Goal: Task Accomplishment & Management: Manage account settings

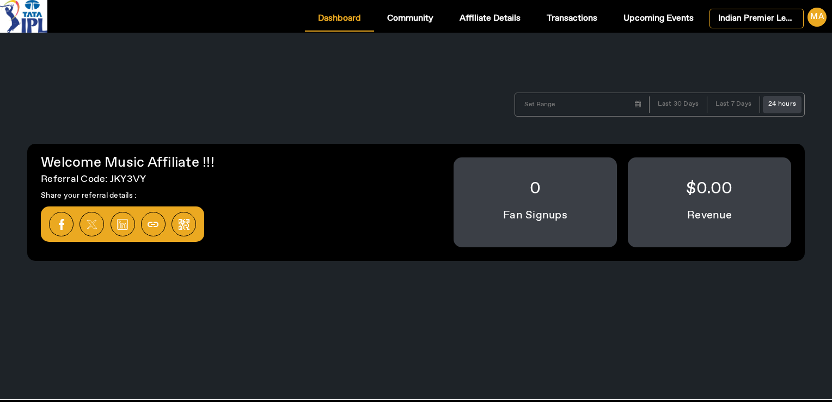
click at [822, 19] on div "MA" at bounding box center [817, 17] width 19 height 19
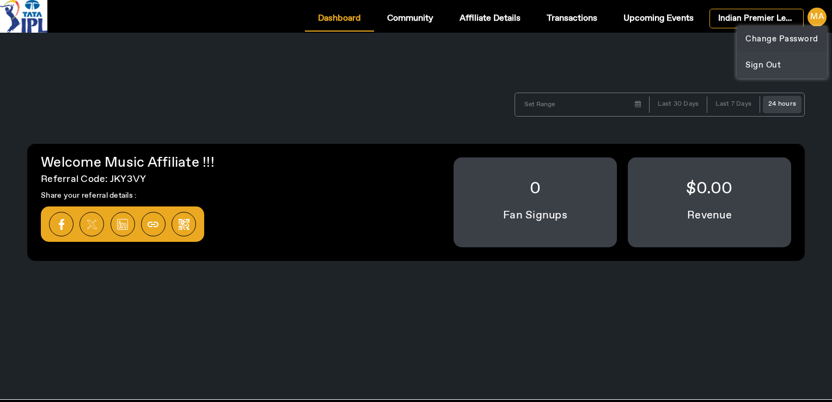
click at [780, 40] on div "Change Password" at bounding box center [782, 39] width 73 height 13
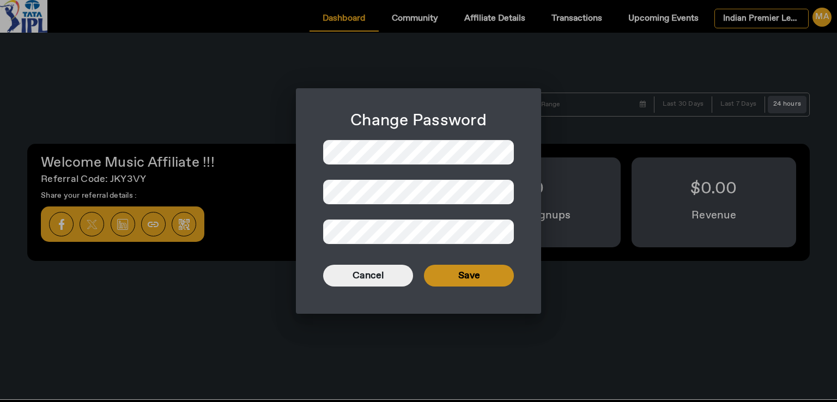
click at [479, 270] on span at bounding box center [469, 276] width 90 height 26
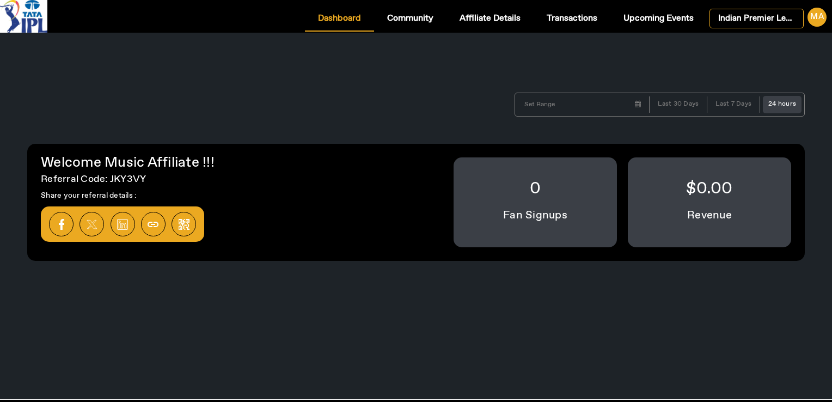
click at [381, 308] on div "[DATE] Su Mo Tu We Th Fr Sa 28 29 30 1 2 3 4 5 6 7 8 9 10 11 12 13 14 15 16 17 …" at bounding box center [416, 216] width 832 height 367
click at [822, 19] on div "MA" at bounding box center [817, 17] width 19 height 19
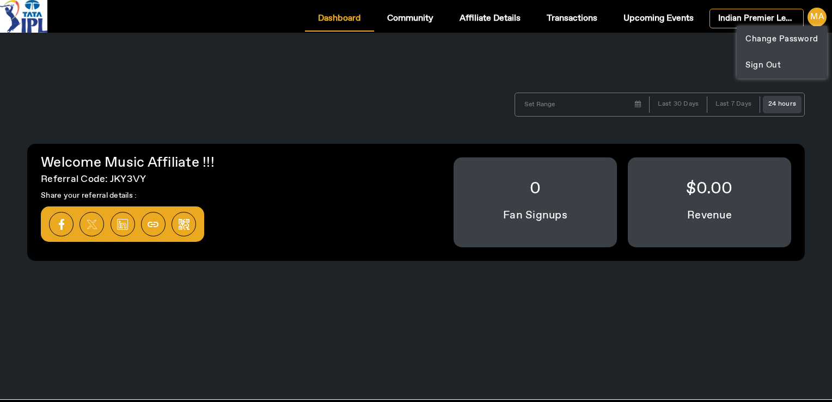
click at [385, 303] on div at bounding box center [416, 201] width 832 height 402
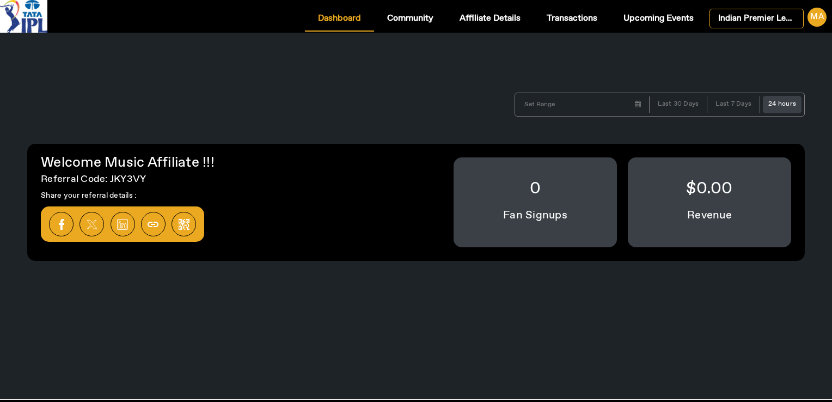
click at [381, 320] on div "[DATE] Su Mo Tu We Th Fr Sa 28 29 30 1 2 3 4 5 6 7 8 9 10 11 12 13 14 15 16 17 …" at bounding box center [416, 216] width 832 height 367
click at [636, 22] on span "Upcoming Events" at bounding box center [659, 18] width 70 height 9
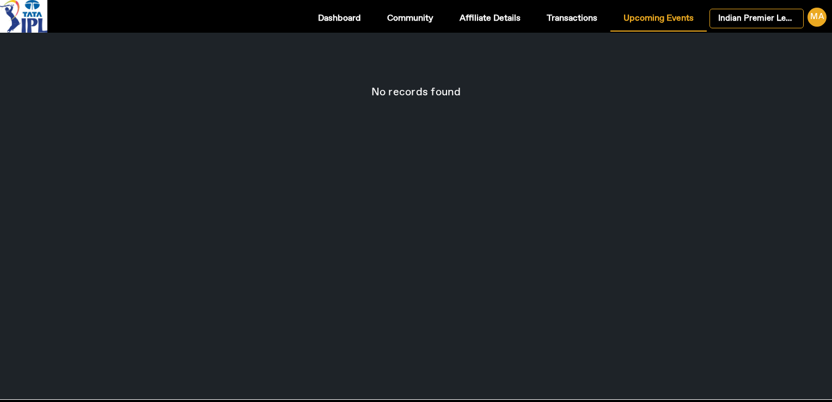
click at [623, 92] on div "No records found" at bounding box center [416, 92] width 789 height 11
click at [324, 14] on span "Dashboard" at bounding box center [339, 18] width 43 height 9
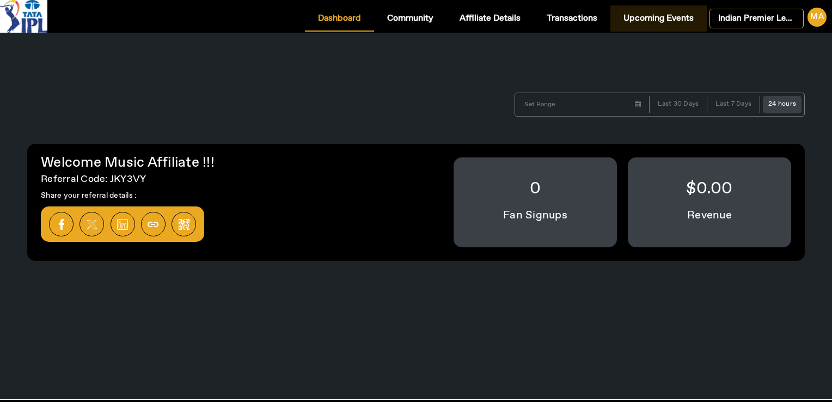
click at [666, 18] on span "Upcoming Events" at bounding box center [659, 18] width 70 height 9
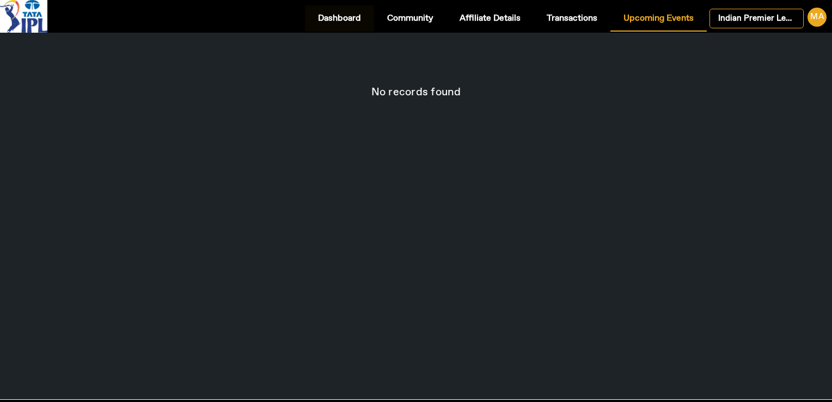
click at [331, 16] on span "Dashboard" at bounding box center [339, 18] width 43 height 9
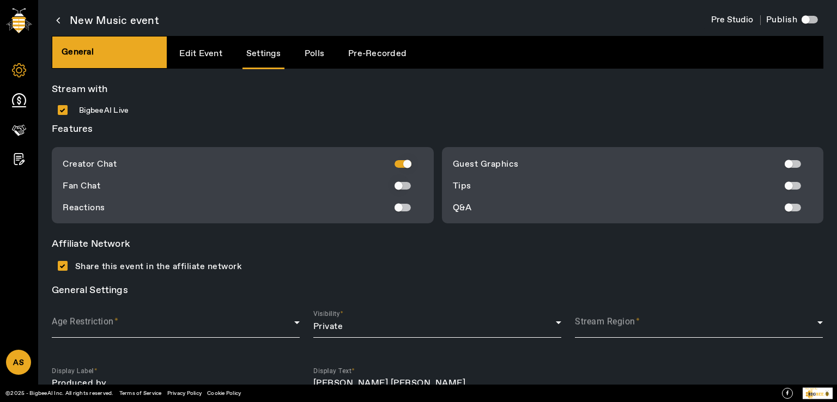
scroll to position [2, 0]
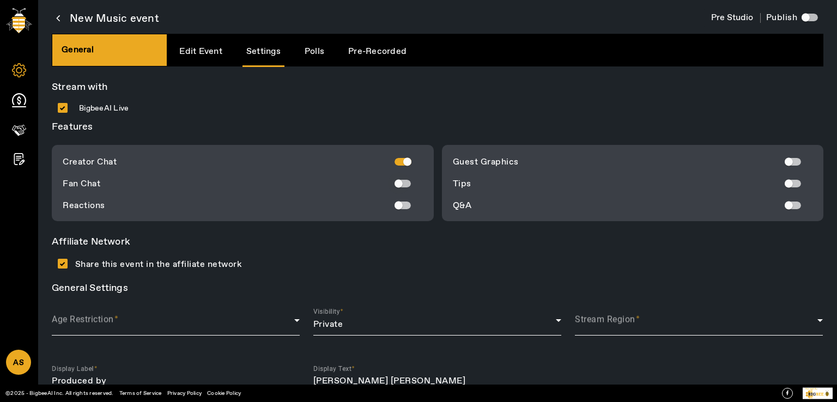
click at [405, 179] on div "button" at bounding box center [399, 184] width 22 height 22
click at [394, 205] on div "button" at bounding box center [398, 205] width 8 height 8
click at [791, 162] on div "button" at bounding box center [788, 162] width 22 height 22
click at [784, 183] on div "button" at bounding box center [788, 183] width 8 height 8
click at [787, 208] on div "button" at bounding box center [788, 205] width 22 height 22
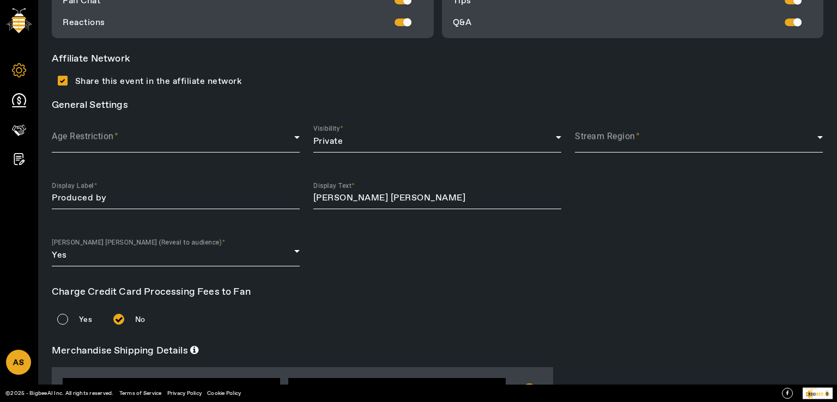
scroll to position [220, 0]
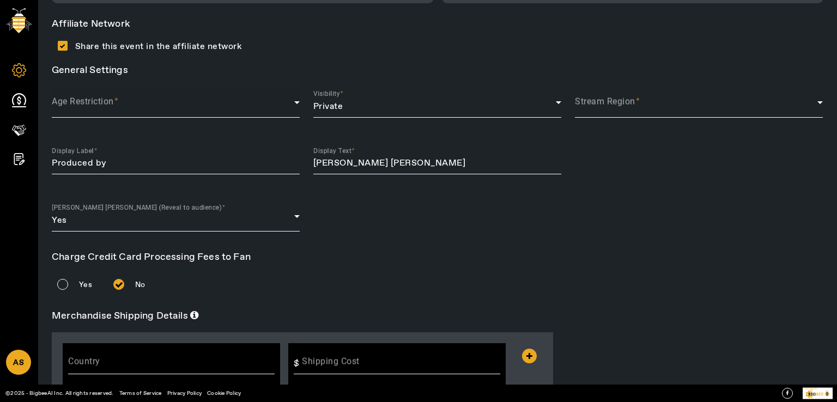
click at [203, 114] on div "Age Restriction" at bounding box center [176, 102] width 248 height 31
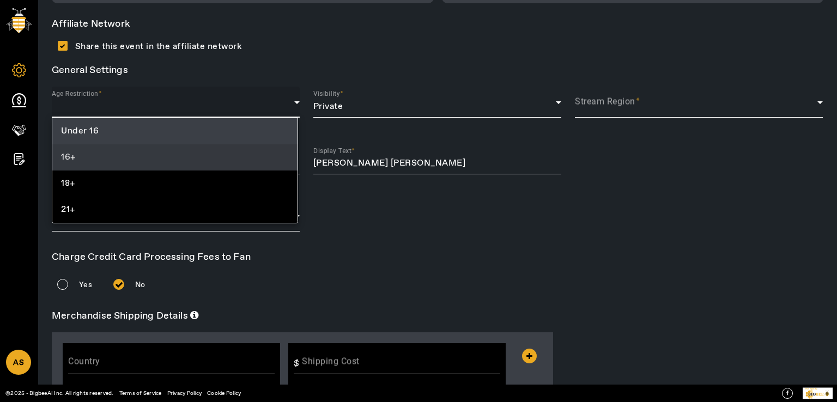
click at [106, 151] on mat-option "16+" at bounding box center [174, 157] width 245 height 26
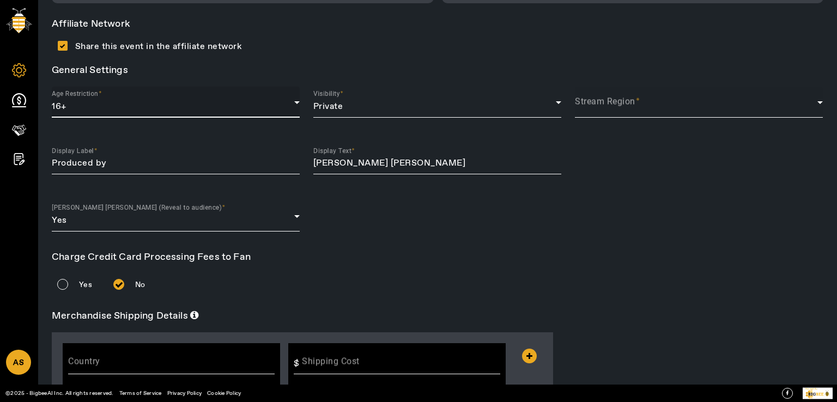
click at [621, 113] on div "Stream Region" at bounding box center [699, 102] width 248 height 31
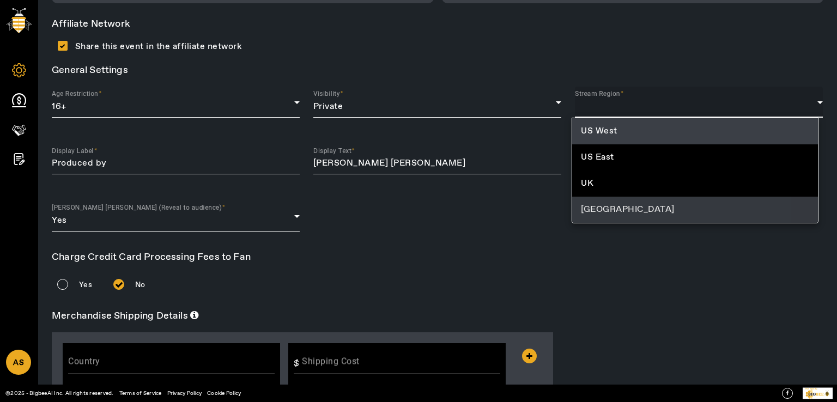
click at [597, 210] on span "India" at bounding box center [628, 209] width 94 height 13
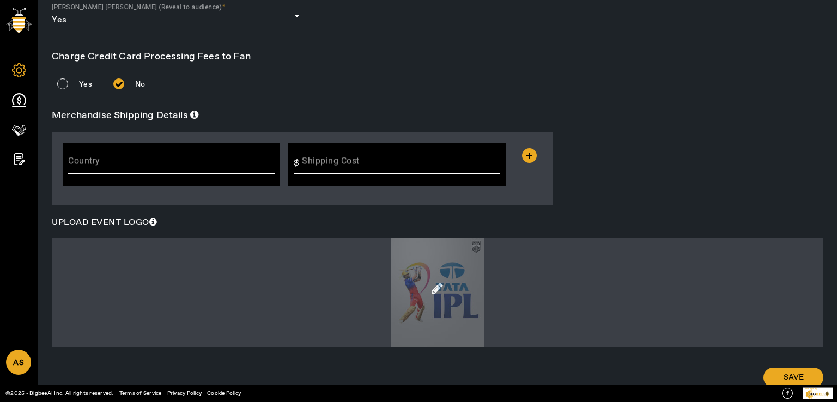
scroll to position [461, 0]
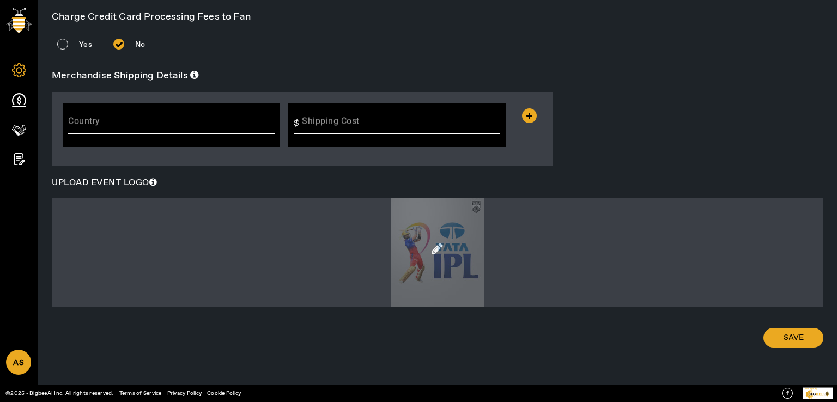
click at [466, 254] on div at bounding box center [437, 252] width 771 height 109
click at [466, 257] on input "file" at bounding box center [437, 257] width 167 height 1
type input "C:\fakepath\Music logo.png"
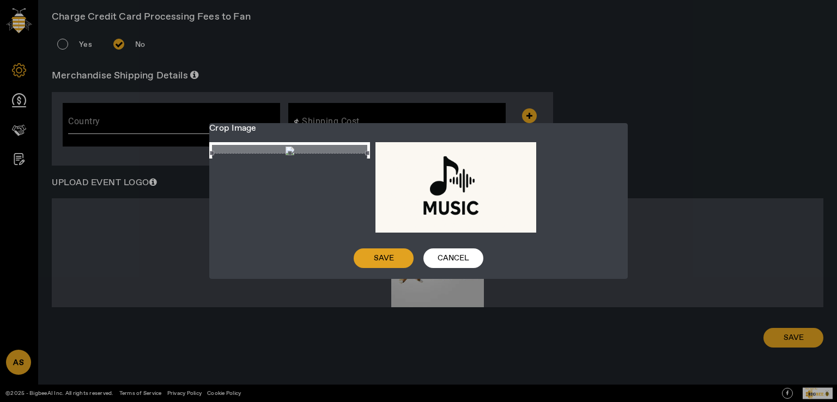
click at [387, 261] on span "Save" at bounding box center [384, 258] width 20 height 11
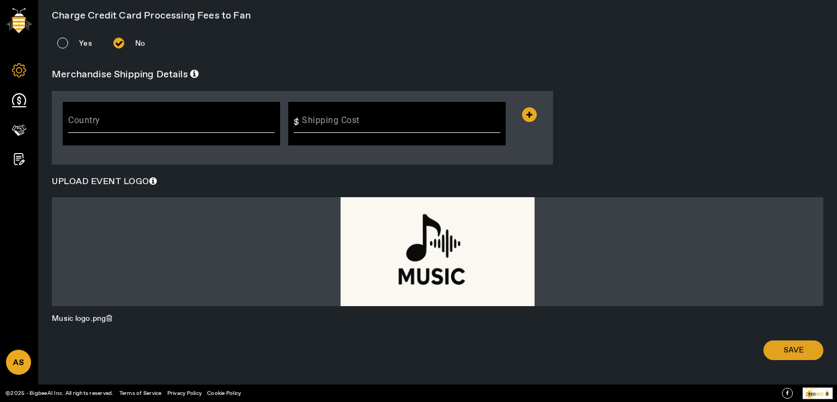
click at [772, 355] on span at bounding box center [793, 350] width 60 height 26
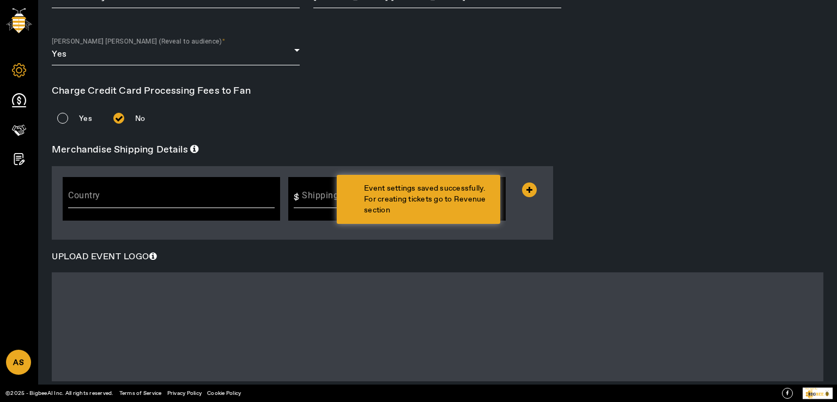
scroll to position [244, 0]
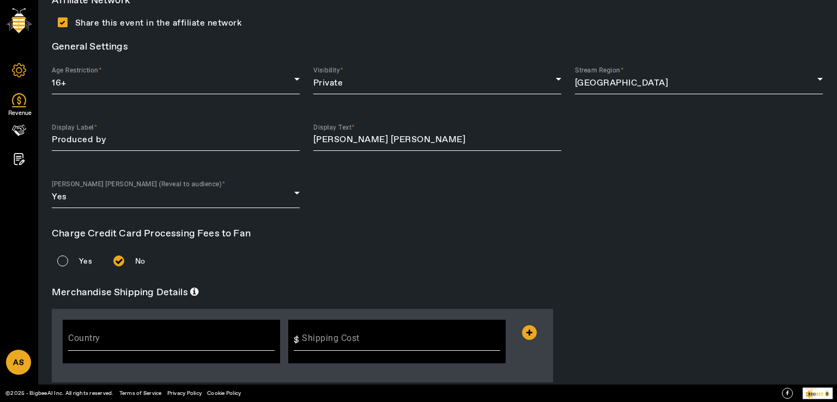
click at [17, 99] on icon at bounding box center [19, 100] width 14 height 14
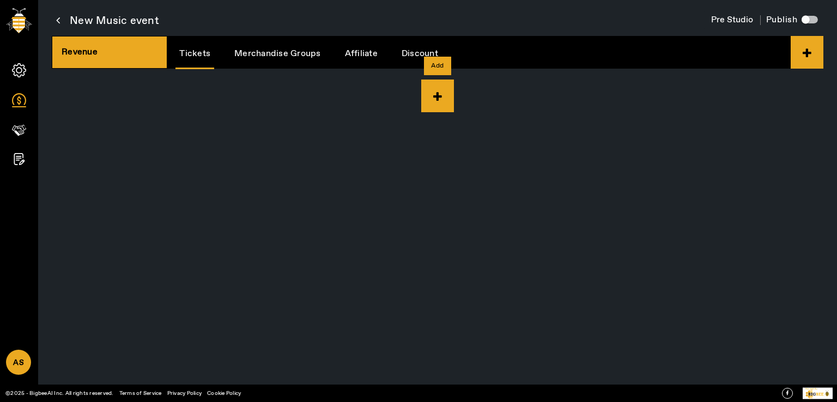
click at [453, 94] on icon at bounding box center [437, 96] width 33 height 33
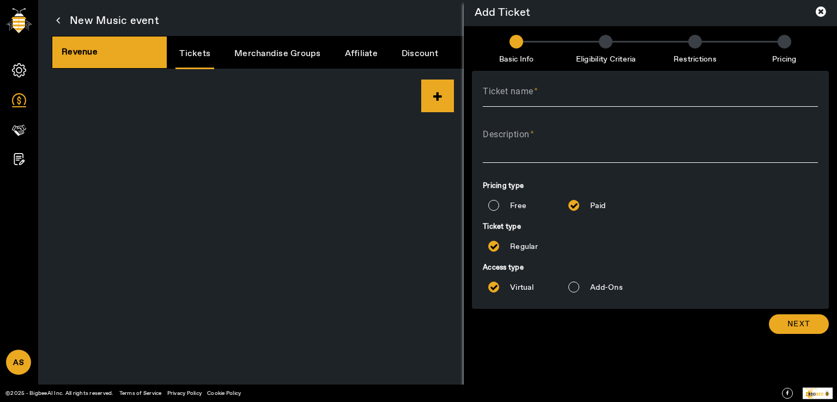
click at [541, 96] on input "Ticket name" at bounding box center [650, 95] width 335 height 13
type input "FT"
type textarea "FT"
click at [495, 201] on input "Free" at bounding box center [494, 205] width 22 height 22
radio input "true"
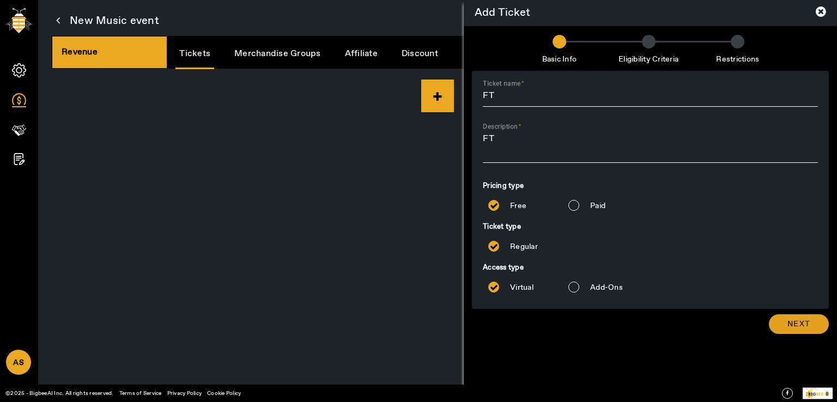
click at [800, 321] on span "Next" at bounding box center [798, 324] width 23 height 11
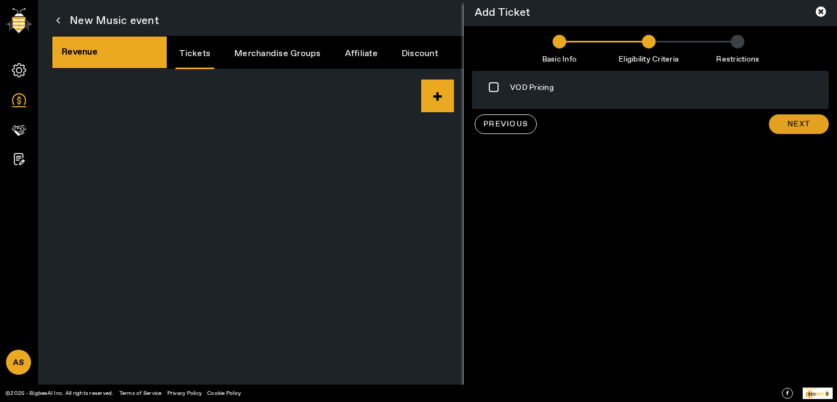
click at [815, 134] on span at bounding box center [799, 124] width 60 height 26
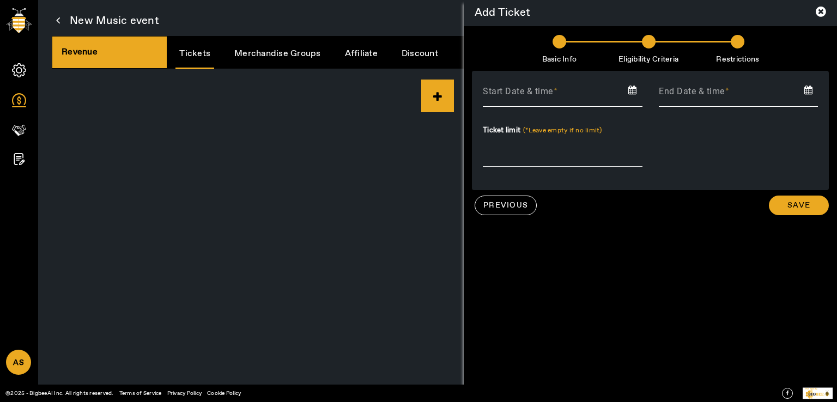
click at [542, 99] on input at bounding box center [563, 92] width 176 height 16
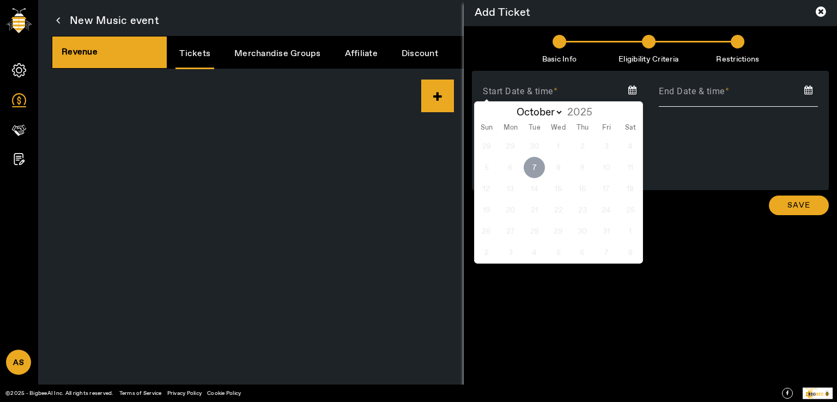
click at [537, 168] on span "7" at bounding box center [534, 167] width 21 height 21
type input "2025-10-07"
type input "07 Oct 2025"
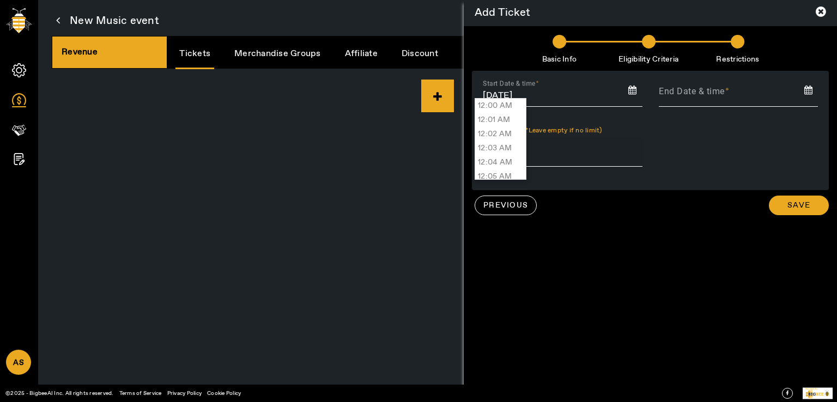
scroll to position [13244, 0]
click at [510, 112] on li "03:35 PM" at bounding box center [500, 106] width 51 height 14
type input "03:36 PM"
type input "07 Oct 2025, 03:36 PM"
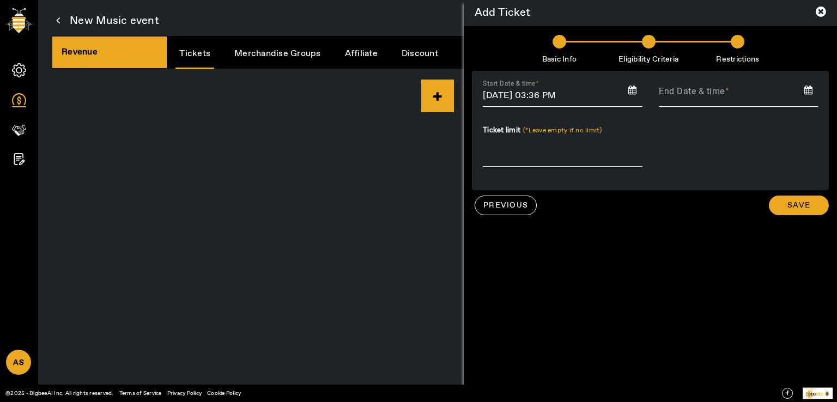
click at [697, 99] on input at bounding box center [738, 92] width 176 height 16
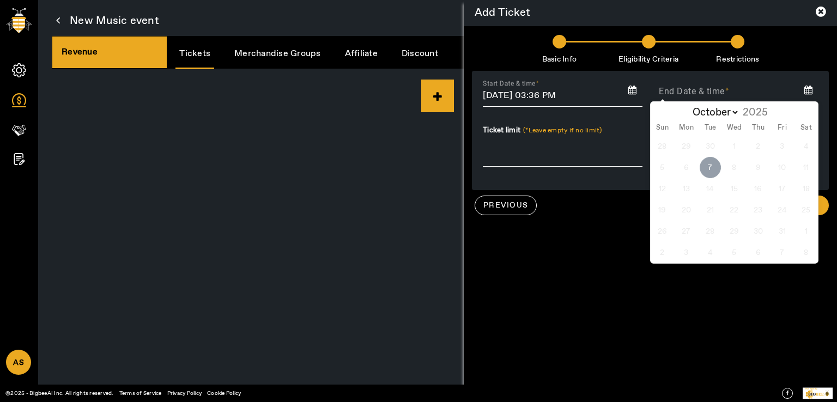
click at [715, 171] on span "7" at bounding box center [709, 167] width 21 height 21
type input "2025-10-07"
type input "07 Oct 2025"
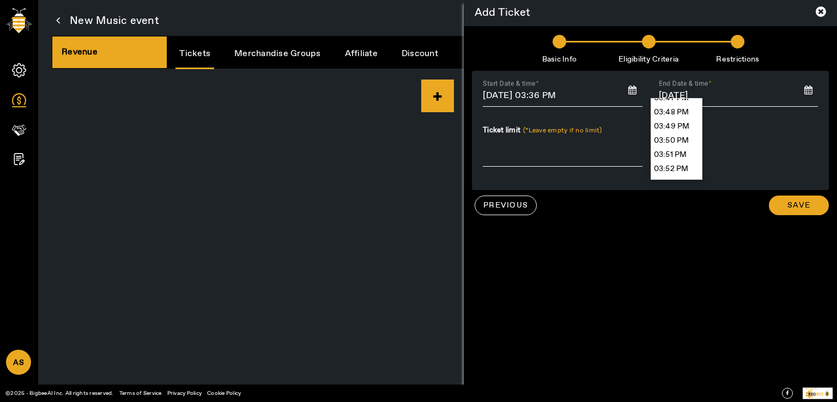
scroll to position [13530, 0]
type input "03:59 PM"
type input "07 Oct 2025, 03:59 PM"
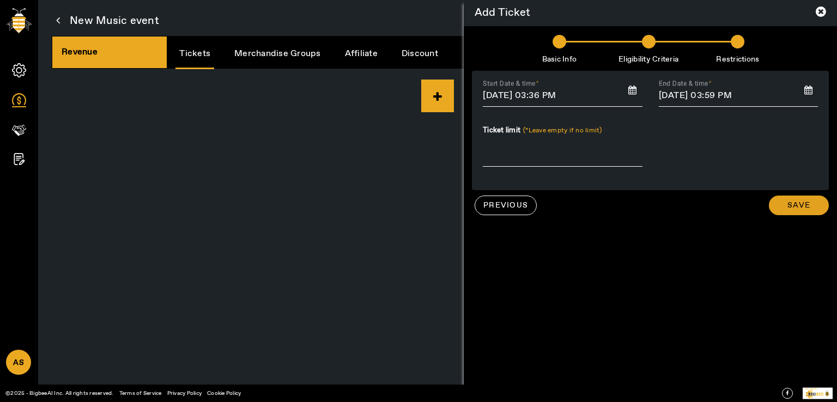
click at [798, 206] on span "Save" at bounding box center [798, 205] width 23 height 11
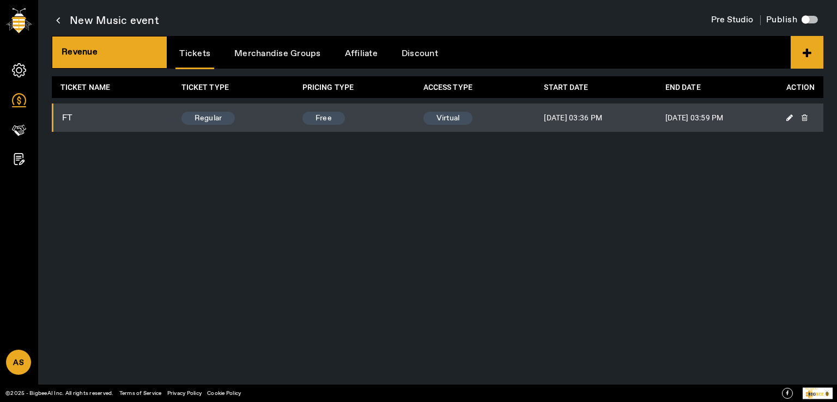
click at [371, 55] on link "Affiliate" at bounding box center [361, 54] width 40 height 28
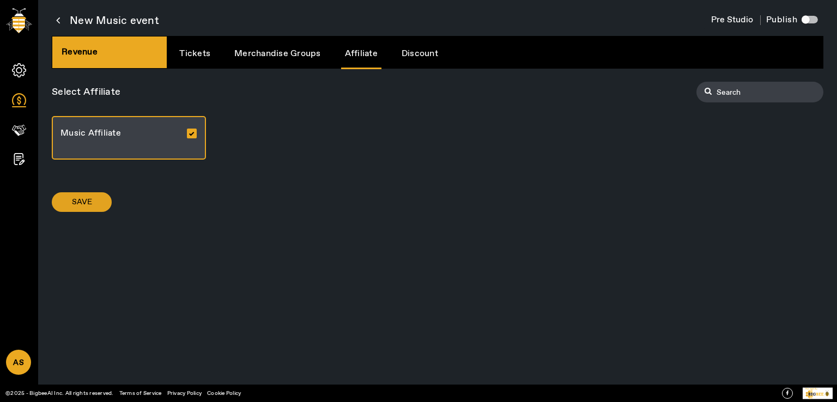
click at [94, 204] on span at bounding box center [82, 202] width 60 height 26
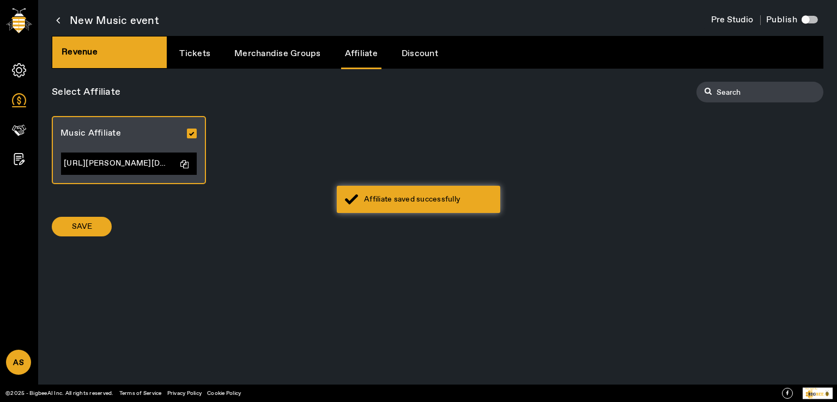
click at [261, 52] on link "Merchandise Groups" at bounding box center [277, 54] width 94 height 28
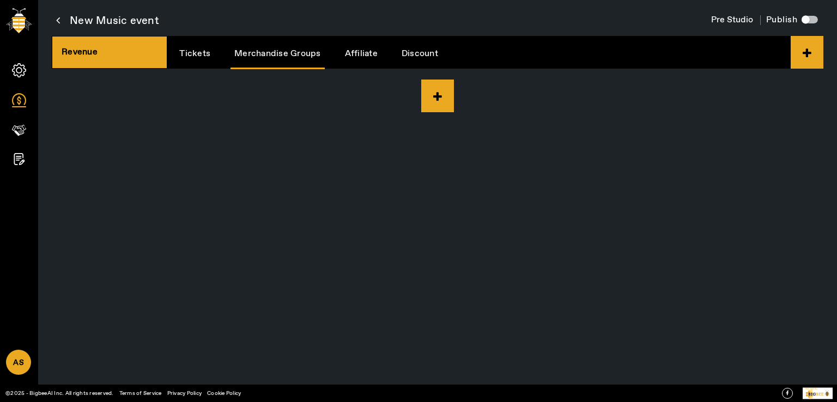
click at [181, 47] on link "Tickets" at bounding box center [194, 54] width 39 height 28
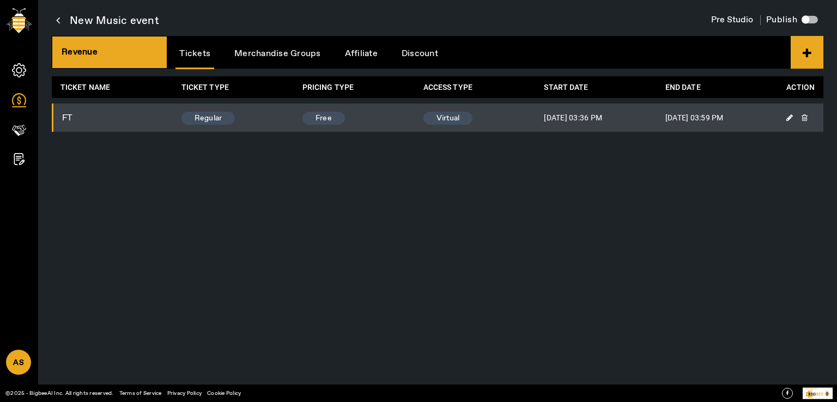
click at [817, 20] on div "button" at bounding box center [809, 20] width 16 height 8
click at [24, 21] on img at bounding box center [19, 20] width 26 height 25
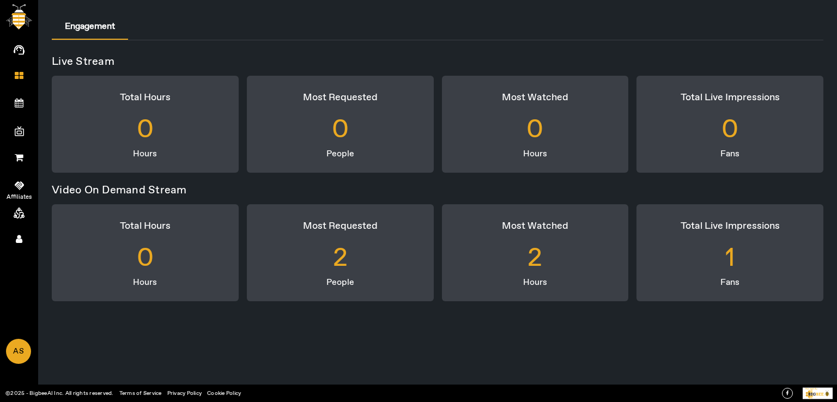
click at [22, 179] on link "Affiliates" at bounding box center [19, 183] width 38 height 27
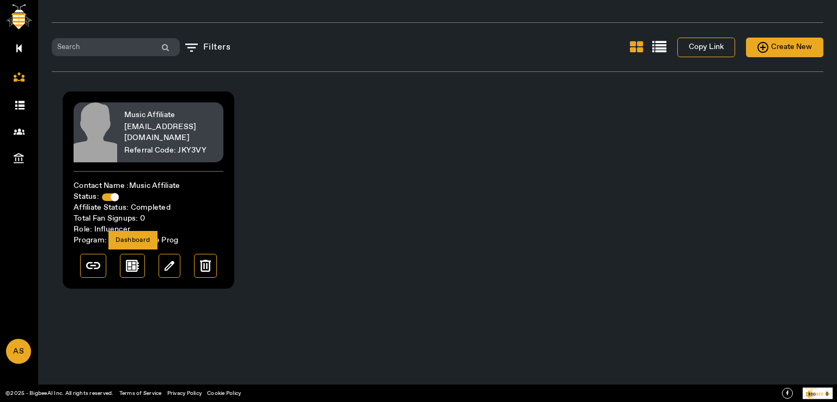
click at [132, 263] on img at bounding box center [132, 266] width 13 height 12
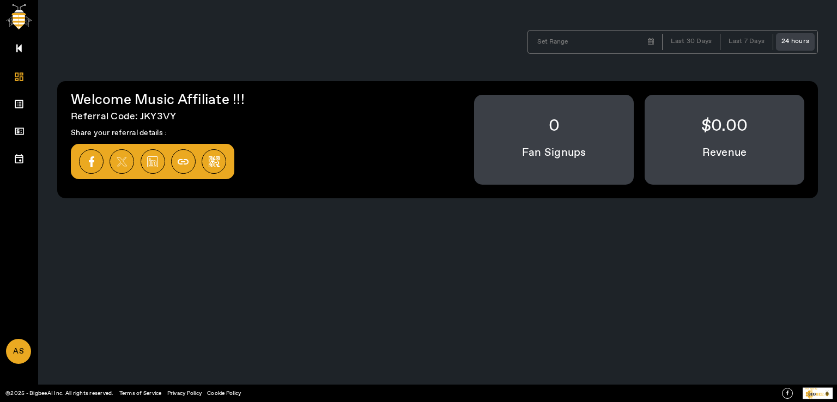
click at [13, 155] on span at bounding box center [19, 158] width 21 height 11
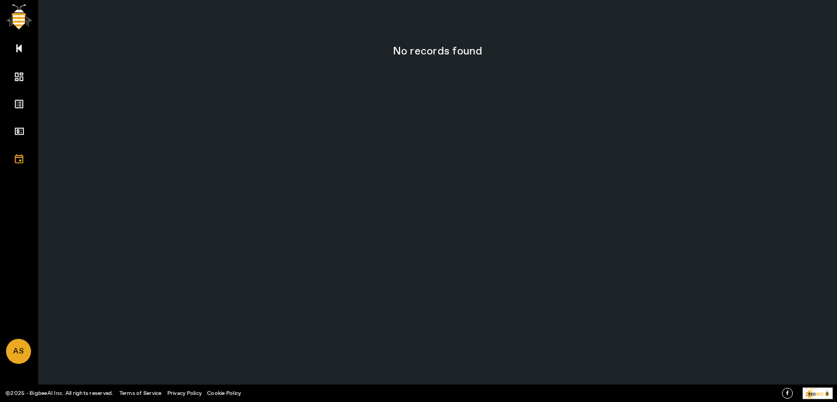
click at [203, 189] on div "No records found Items per page: 10 0 of 0" at bounding box center [437, 201] width 799 height 402
click at [22, 151] on link "Upcoming" at bounding box center [19, 156] width 38 height 27
